Goal: Task Accomplishment & Management: Manage account settings

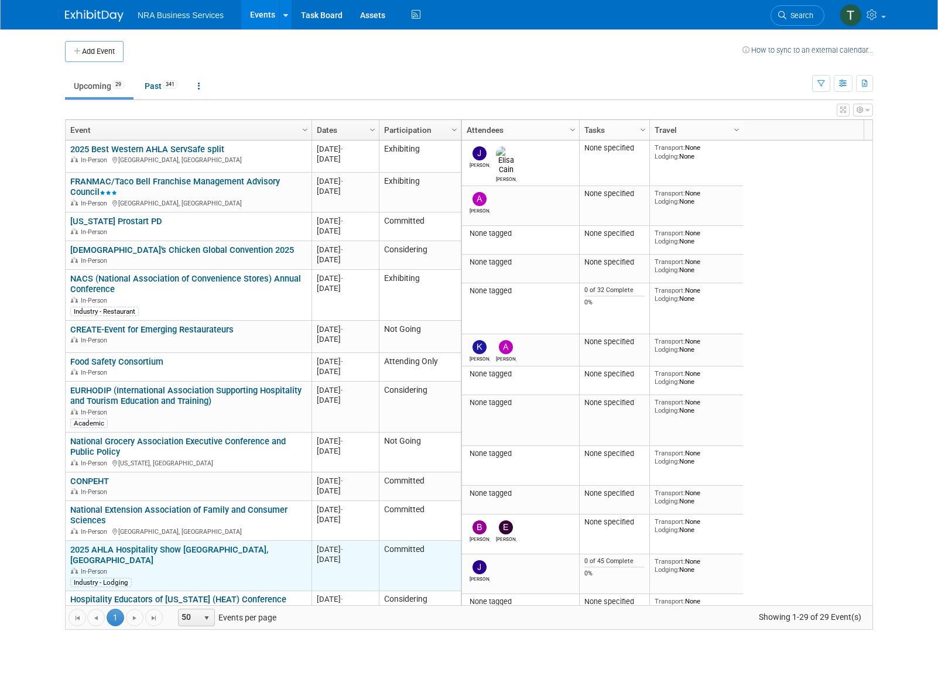
click at [210, 566] on div "In-Person" at bounding box center [188, 571] width 236 height 10
click at [190, 549] on link "2025 AHLA Hospitality Show [GEOGRAPHIC_DATA], [GEOGRAPHIC_DATA]" at bounding box center [169, 556] width 198 height 22
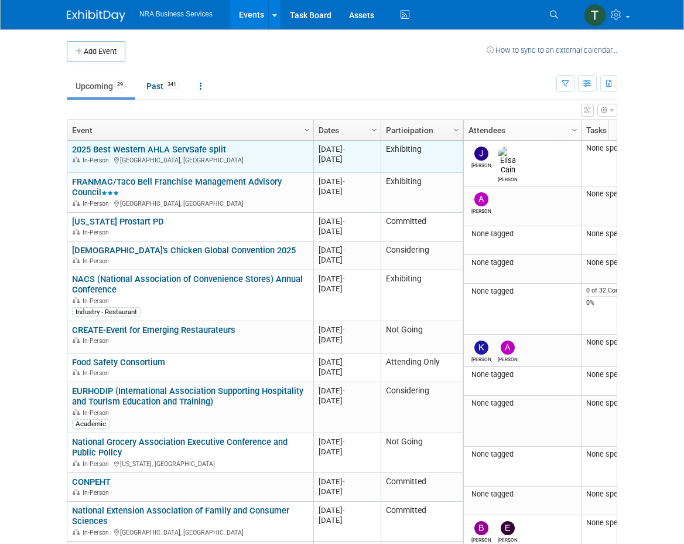
click at [178, 152] on link "2025 Best Western AHLA ServSafe split" at bounding box center [149, 149] width 154 height 11
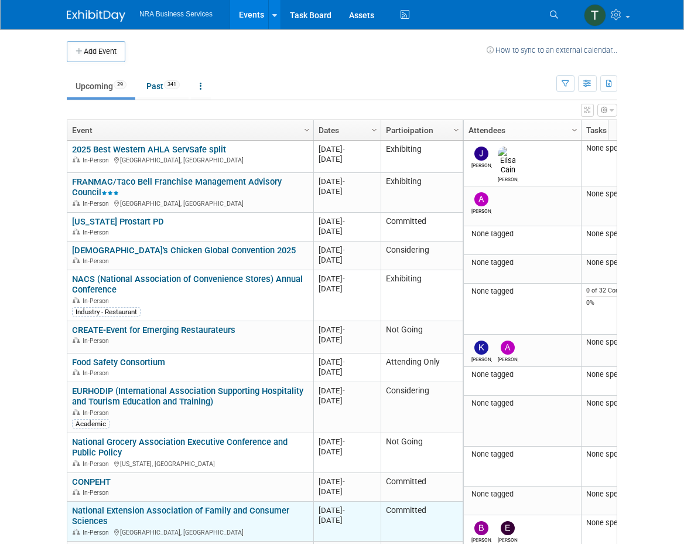
scroll to position [112, 0]
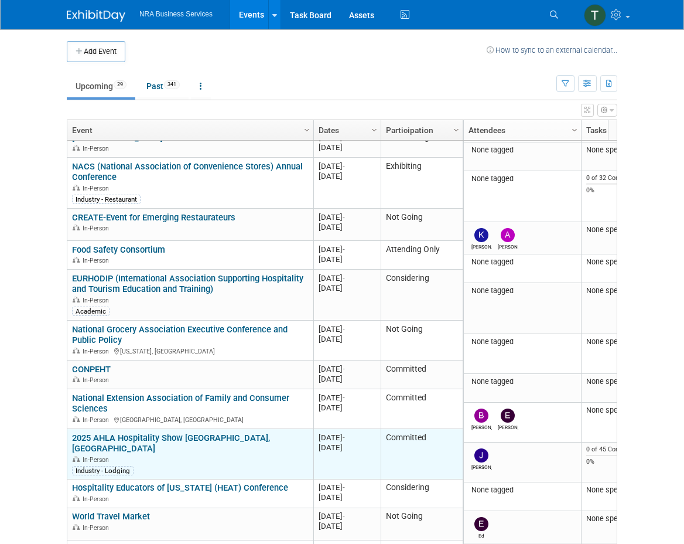
click at [187, 438] on div "2025 AHLA Hospitality Show [GEOGRAPHIC_DATA], [GEOGRAPHIC_DATA] In-Person Indus…" at bounding box center [190, 453] width 236 height 43
click at [187, 438] on link "2025 AHLA Hospitality Show [GEOGRAPHIC_DATA], [GEOGRAPHIC_DATA]" at bounding box center [171, 443] width 198 height 22
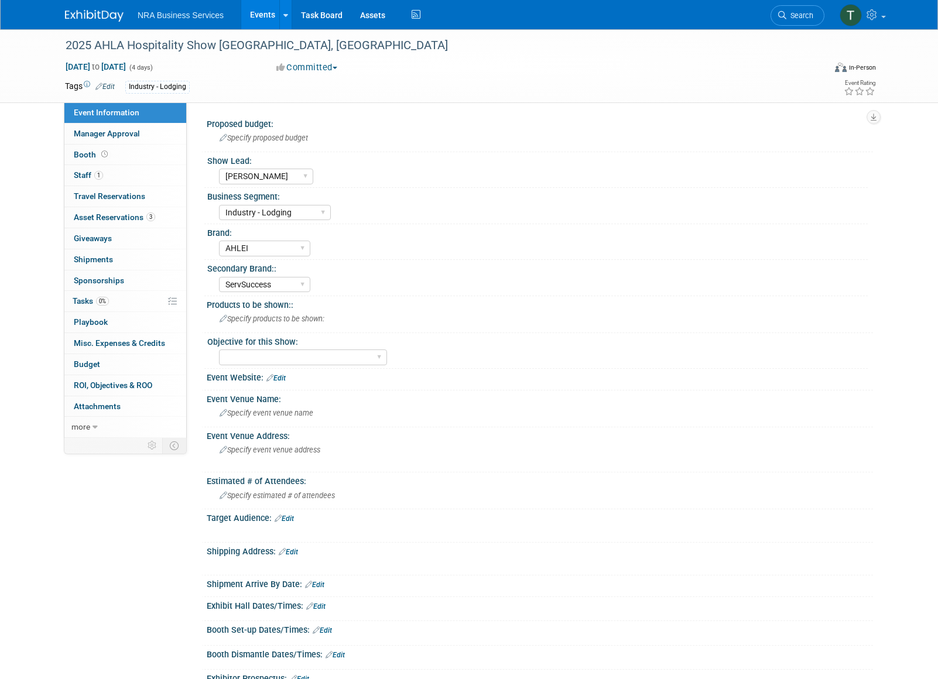
select select "[PERSON_NAME]"
select select "Industry - Lodging"
select select "AHLEI"
select select "ServSuccess"
click at [95, 152] on span "Booth" at bounding box center [92, 154] width 36 height 9
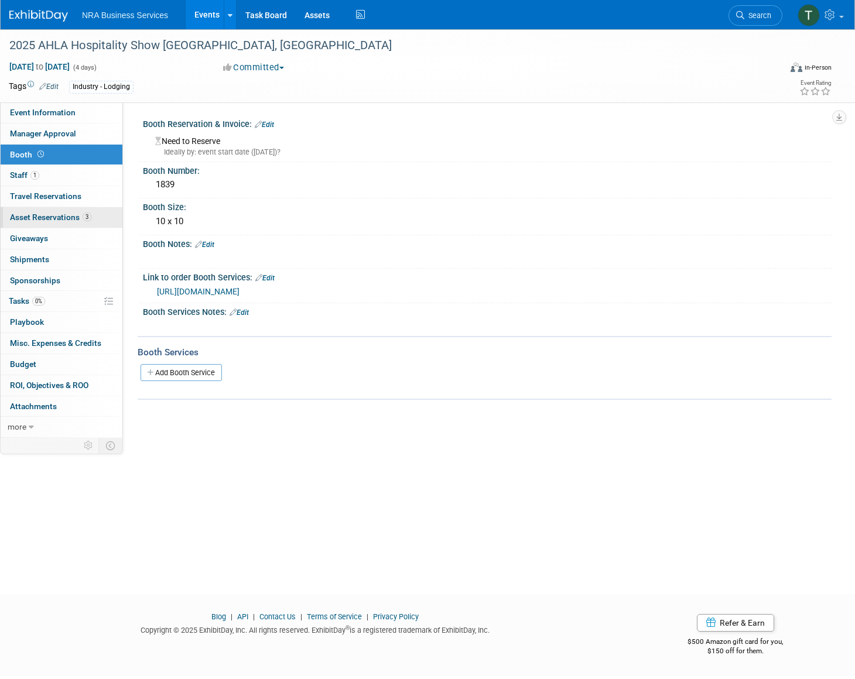
click at [44, 217] on span "Asset Reservations 3" at bounding box center [50, 217] width 81 height 9
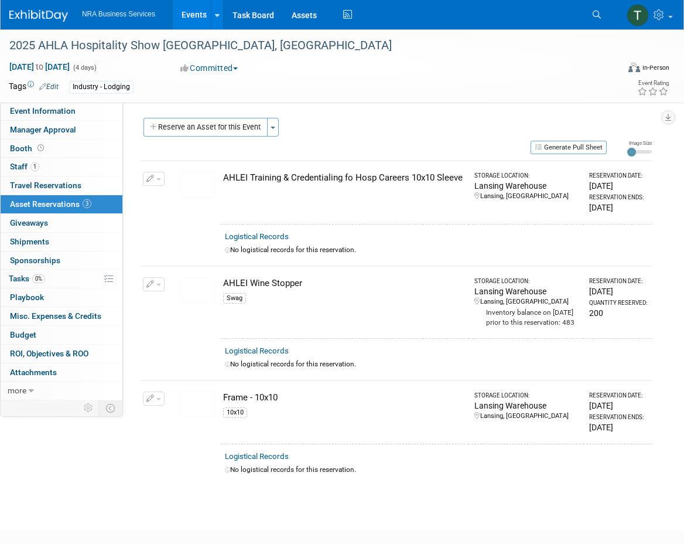
drag, startPoint x: 862, startPoint y: 81, endPoint x: 56, endPoint y: 515, distance: 915.1
click at [55, 508] on div "2025 AHLA Hospitality Show [GEOGRAPHIC_DATA], [GEOGRAPHIC_DATA] [DATE] to [DATE…" at bounding box center [342, 268] width 684 height 479
click at [203, 185] on img at bounding box center [199, 185] width 34 height 26
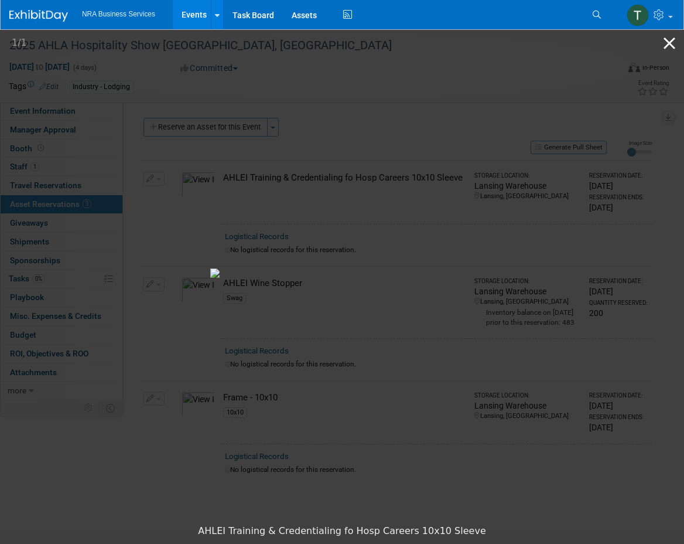
click at [671, 45] on button "Close gallery" at bounding box center [669, 43] width 29 height 28
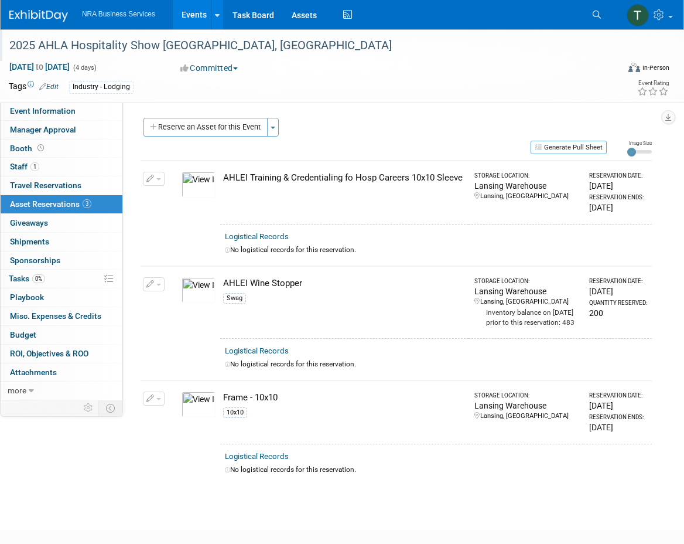
click at [325, 45] on div "2025 AHLA Hospitality Show [GEOGRAPHIC_DATA], [GEOGRAPHIC_DATA]" at bounding box center [305, 45] width 600 height 21
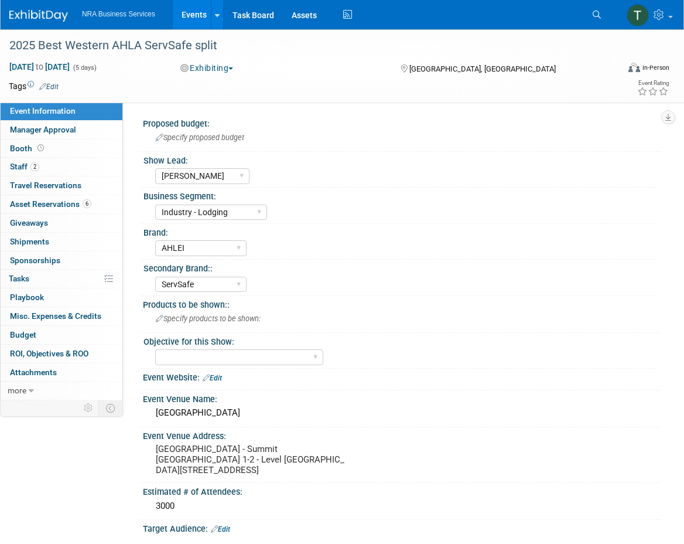
select select "[PERSON_NAME]"
select select "Industry - Lodging"
select select "AHLEI"
select select "ServSafe"
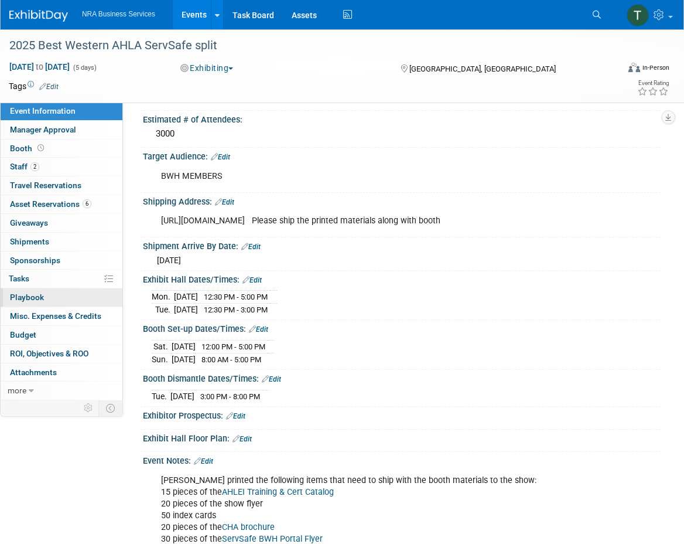
scroll to position [375, 0]
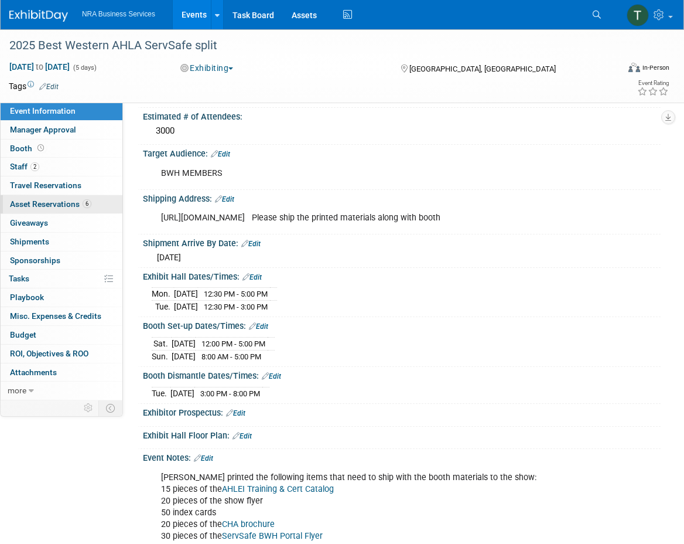
click at [52, 209] on link "6 Asset Reservations 6" at bounding box center [62, 204] width 122 height 18
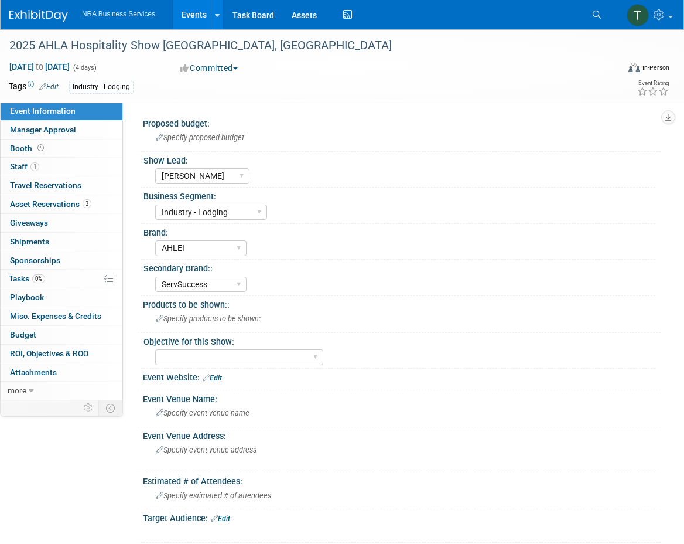
select select "[PERSON_NAME]"
select select "Industry - Lodging"
select select "AHLEI"
select select "ServSuccess"
click at [47, 201] on span "Asset Reservations 3" at bounding box center [50, 203] width 81 height 9
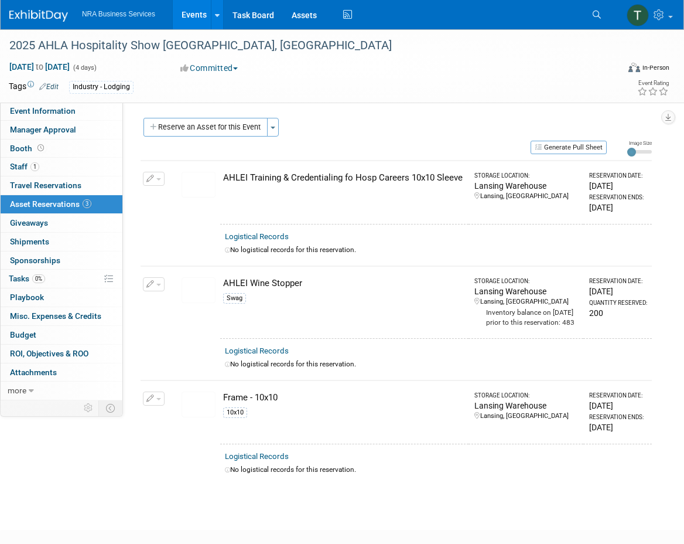
click at [159, 283] on span "button" at bounding box center [158, 284] width 5 height 2
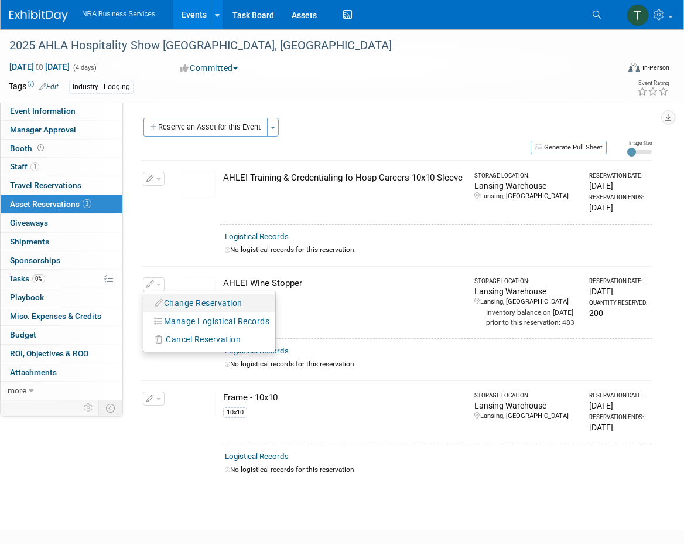
click at [185, 306] on button "Change Reservation" at bounding box center [198, 303] width 99 height 16
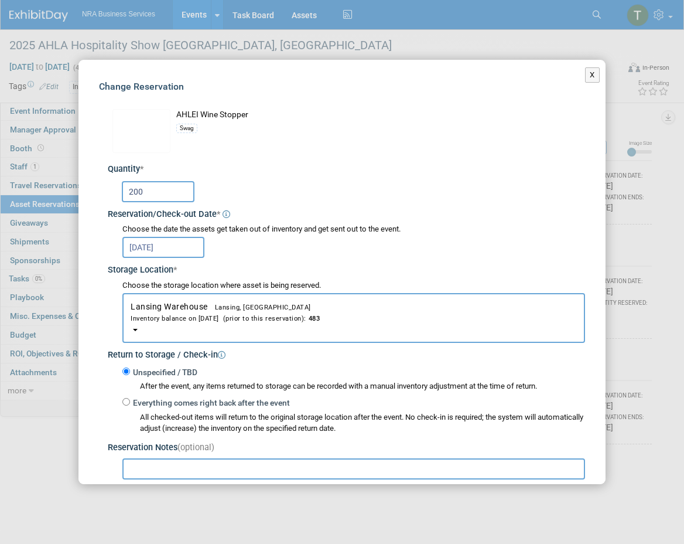
click at [132, 191] on input "200" at bounding box center [158, 191] width 73 height 21
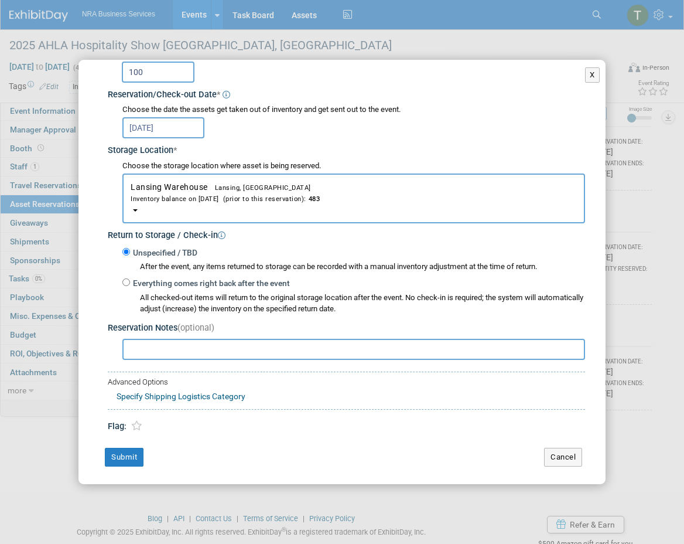
scroll to position [76, 0]
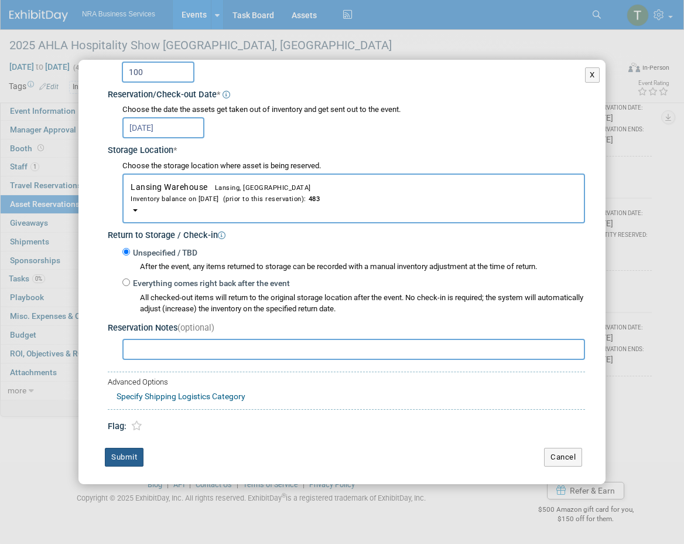
type input "100"
click at [124, 455] on button "Submit" at bounding box center [124, 457] width 39 height 19
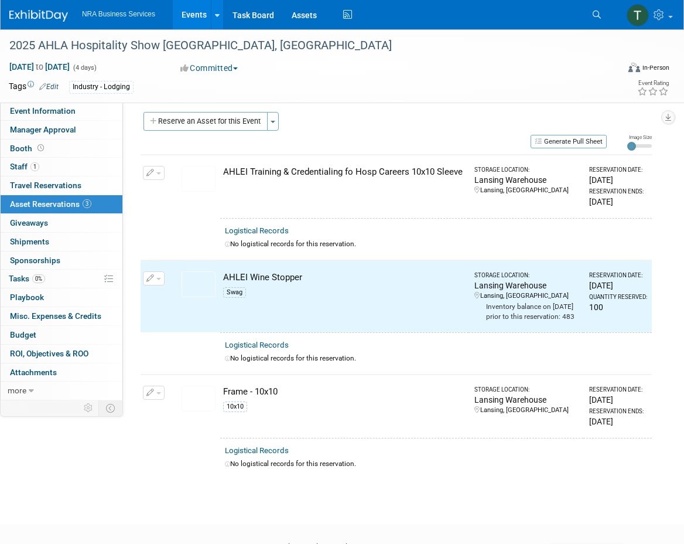
scroll to position [0, 0]
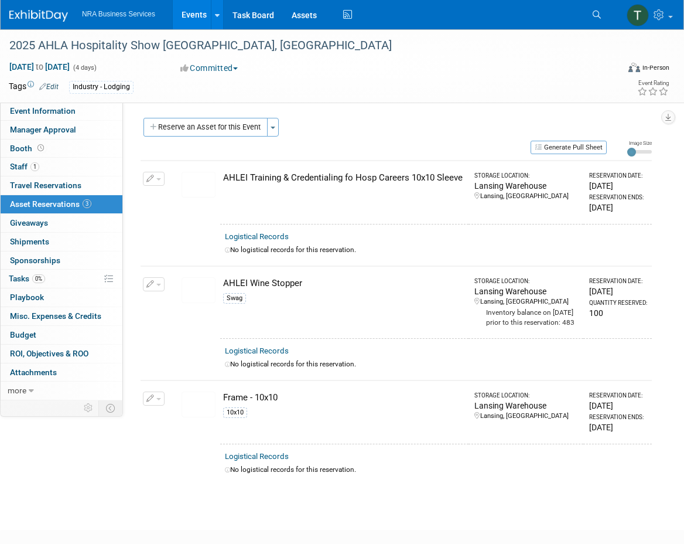
click at [146, 484] on td at bounding box center [154, 463] width 27 height 41
